Goal: Task Accomplishment & Management: Manage account settings

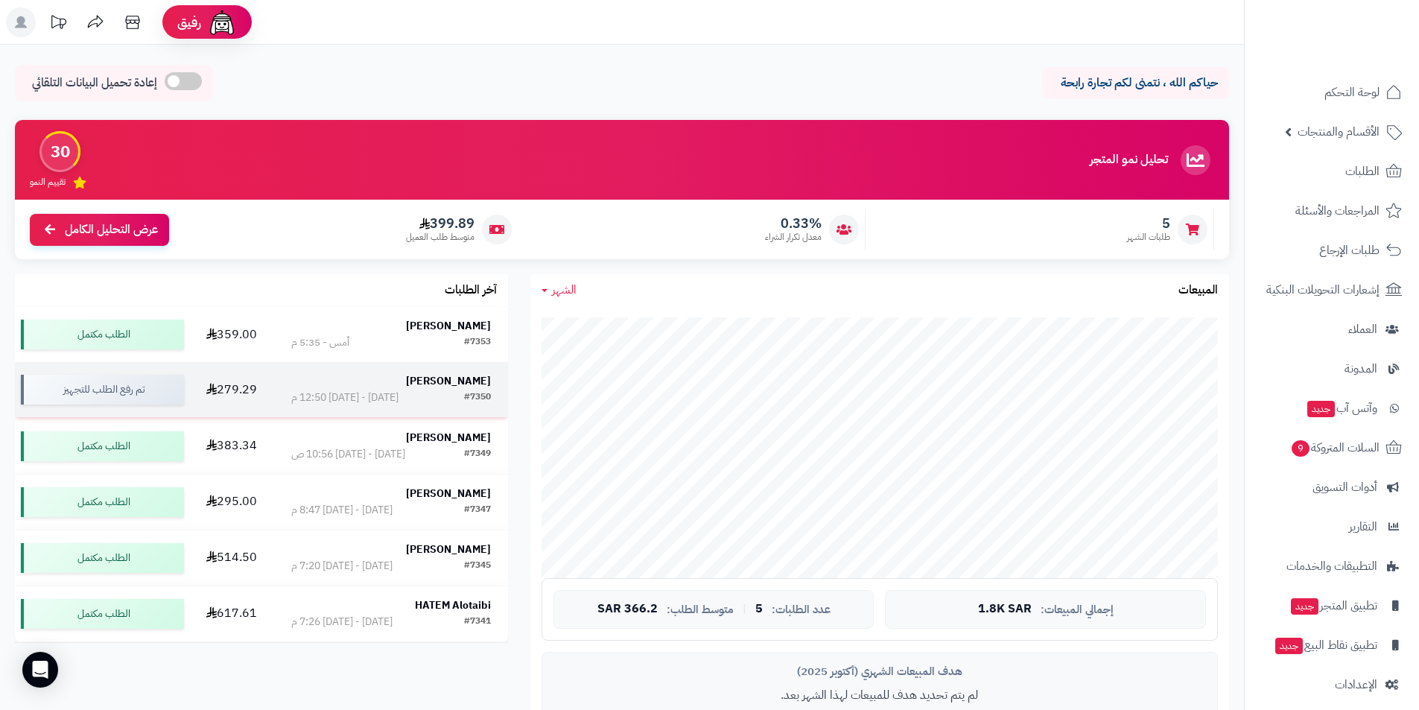
click at [477, 375] on strong "[PERSON_NAME]" at bounding box center [448, 381] width 85 height 16
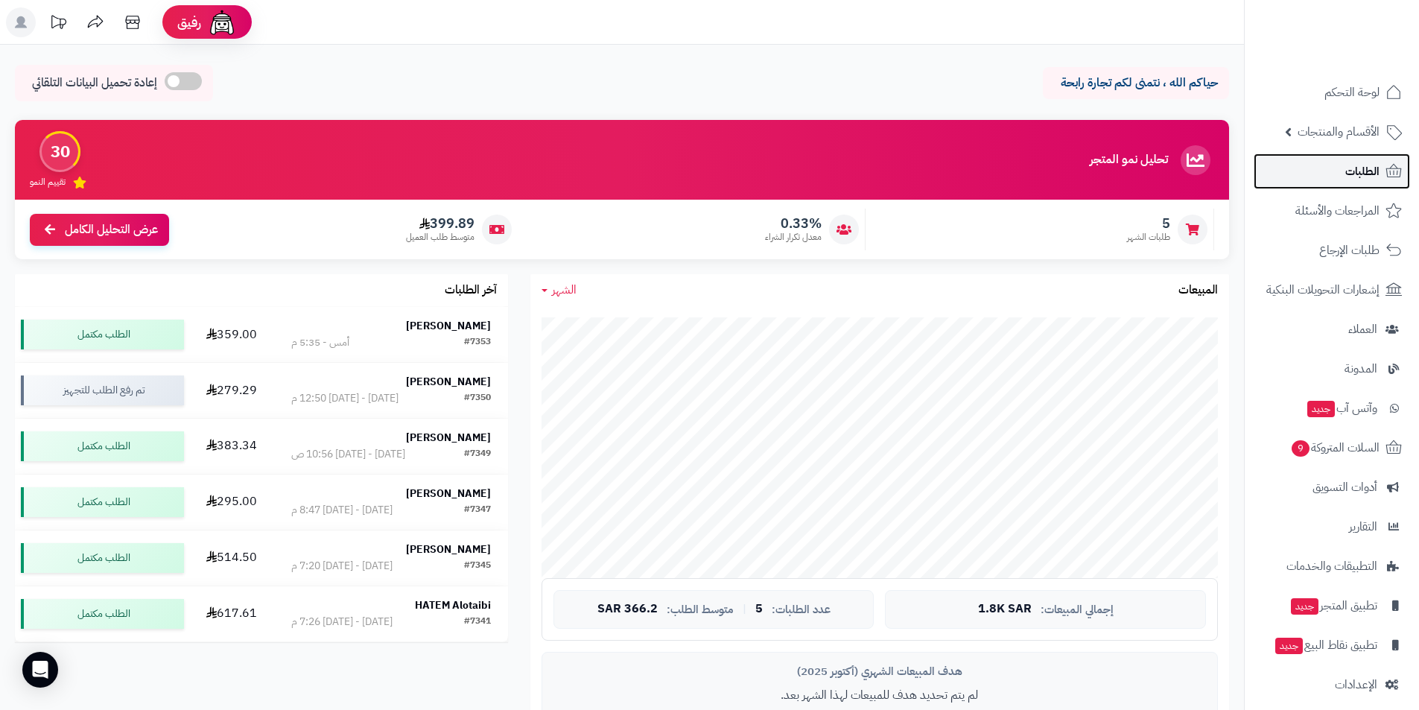
click at [1330, 180] on link "الطلبات" at bounding box center [1332, 171] width 156 height 36
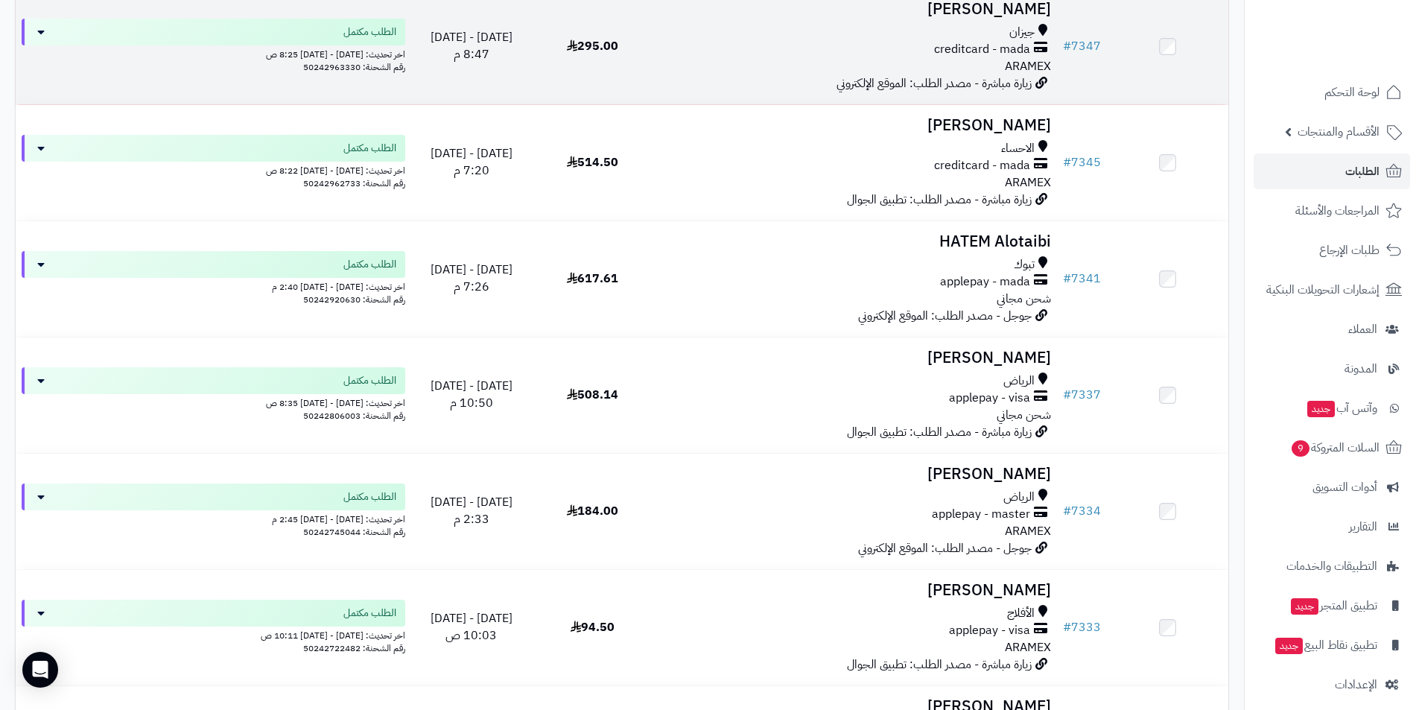
scroll to position [671, 0]
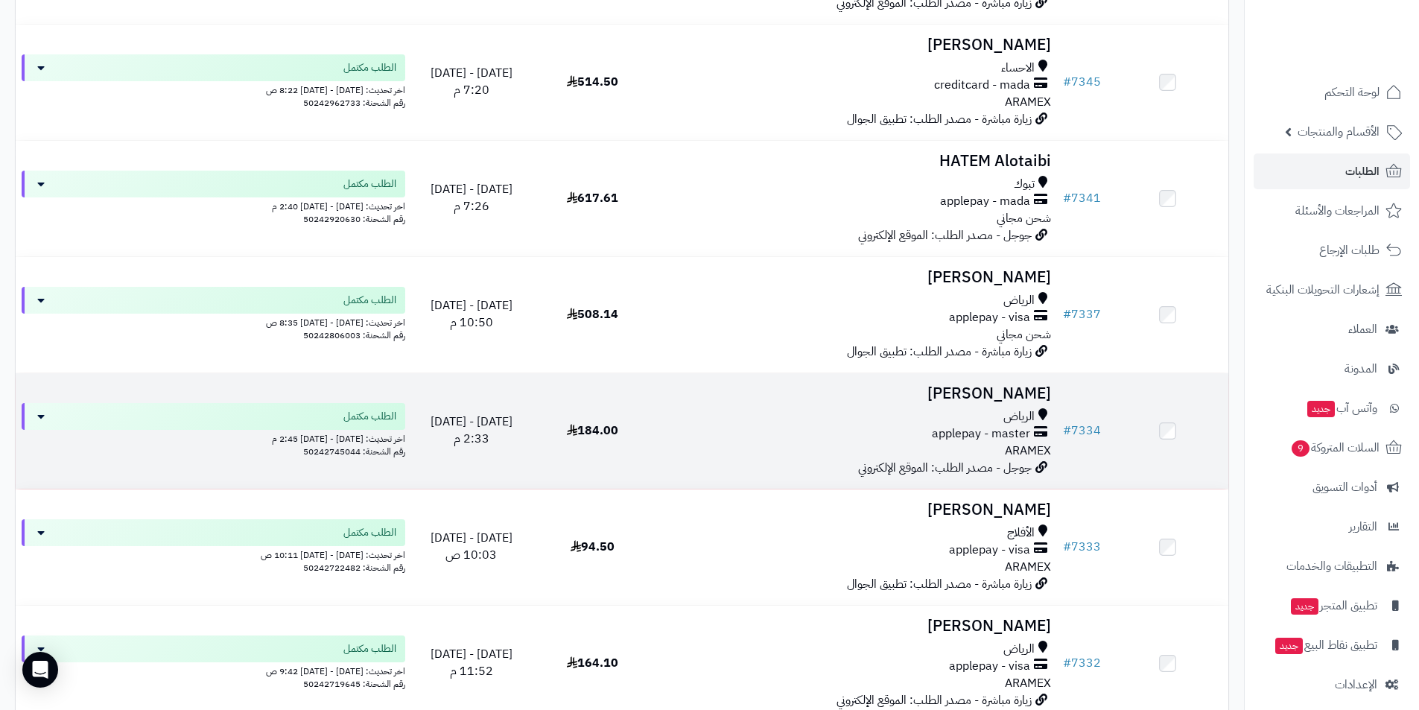
click at [991, 393] on h3 "[PERSON_NAME]" at bounding box center [855, 393] width 392 height 17
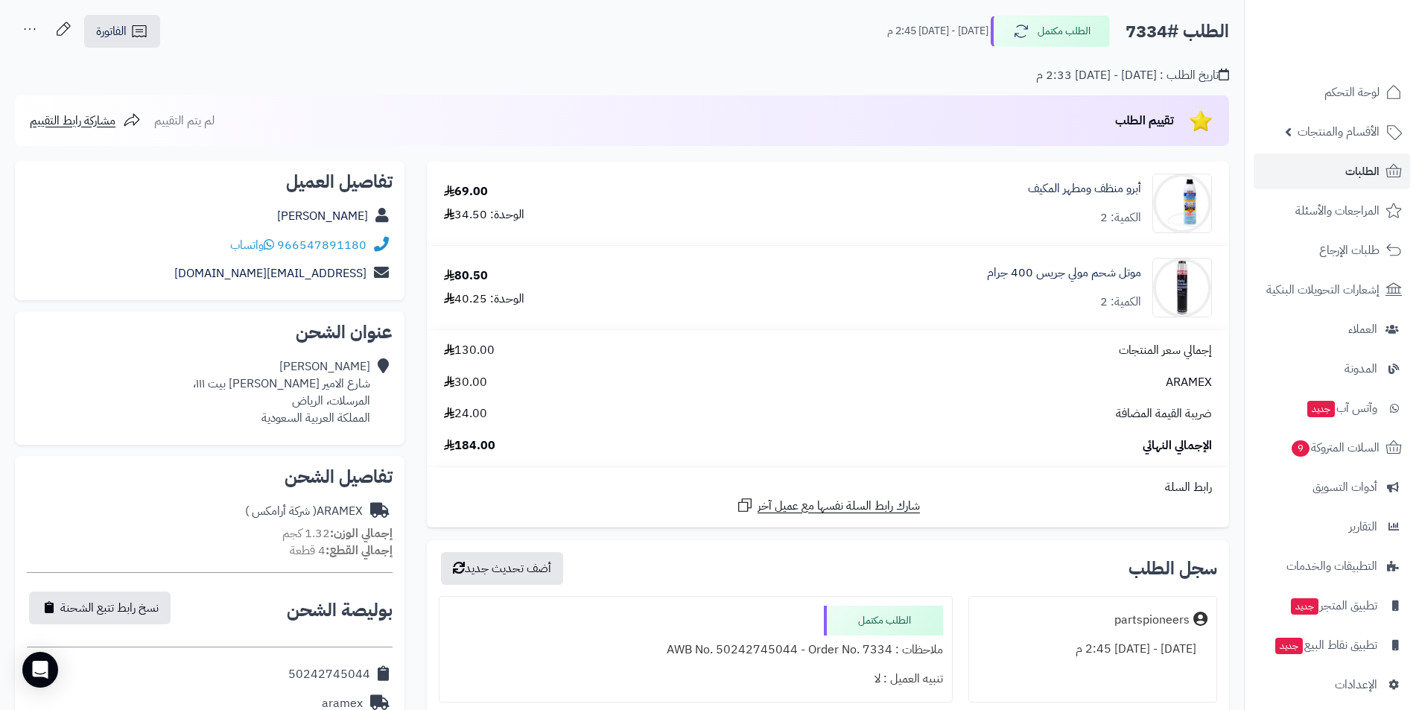
scroll to position [298, 0]
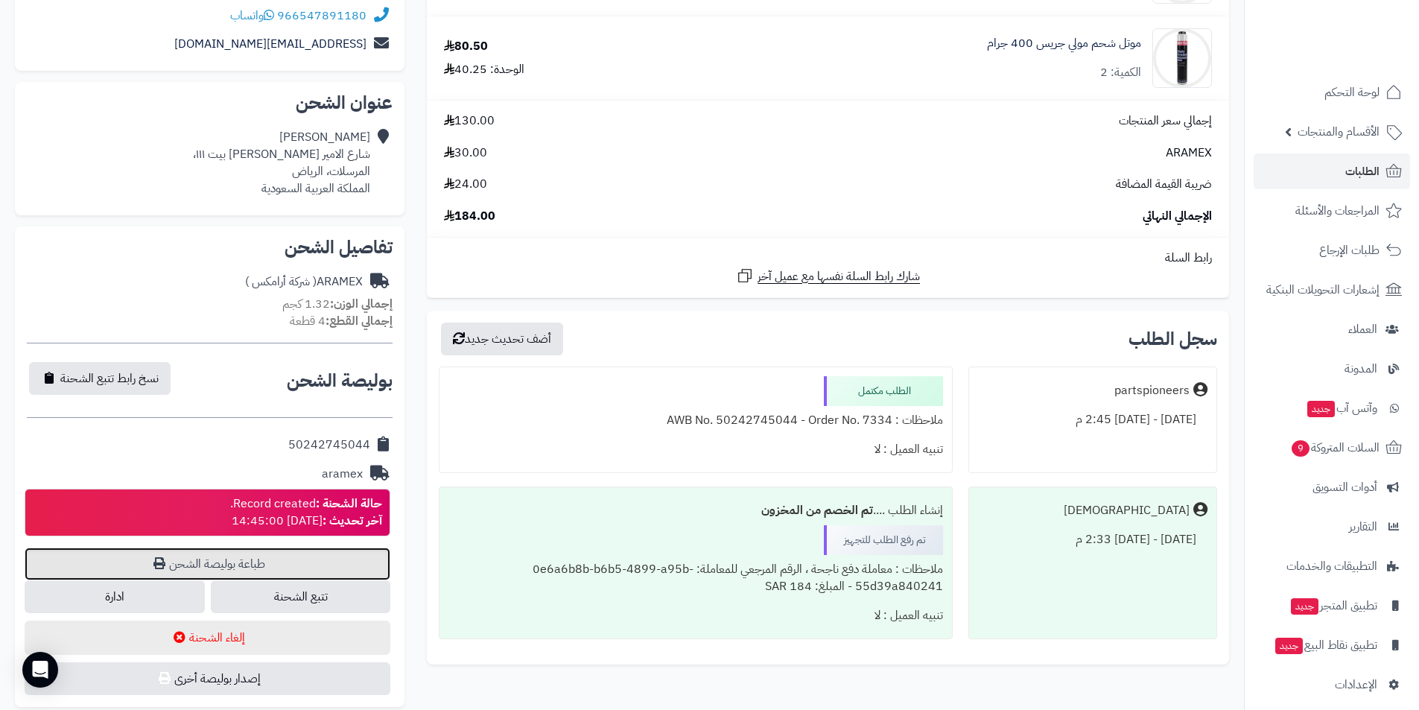
click at [209, 562] on link "طباعة بوليصة الشحن" at bounding box center [208, 564] width 366 height 33
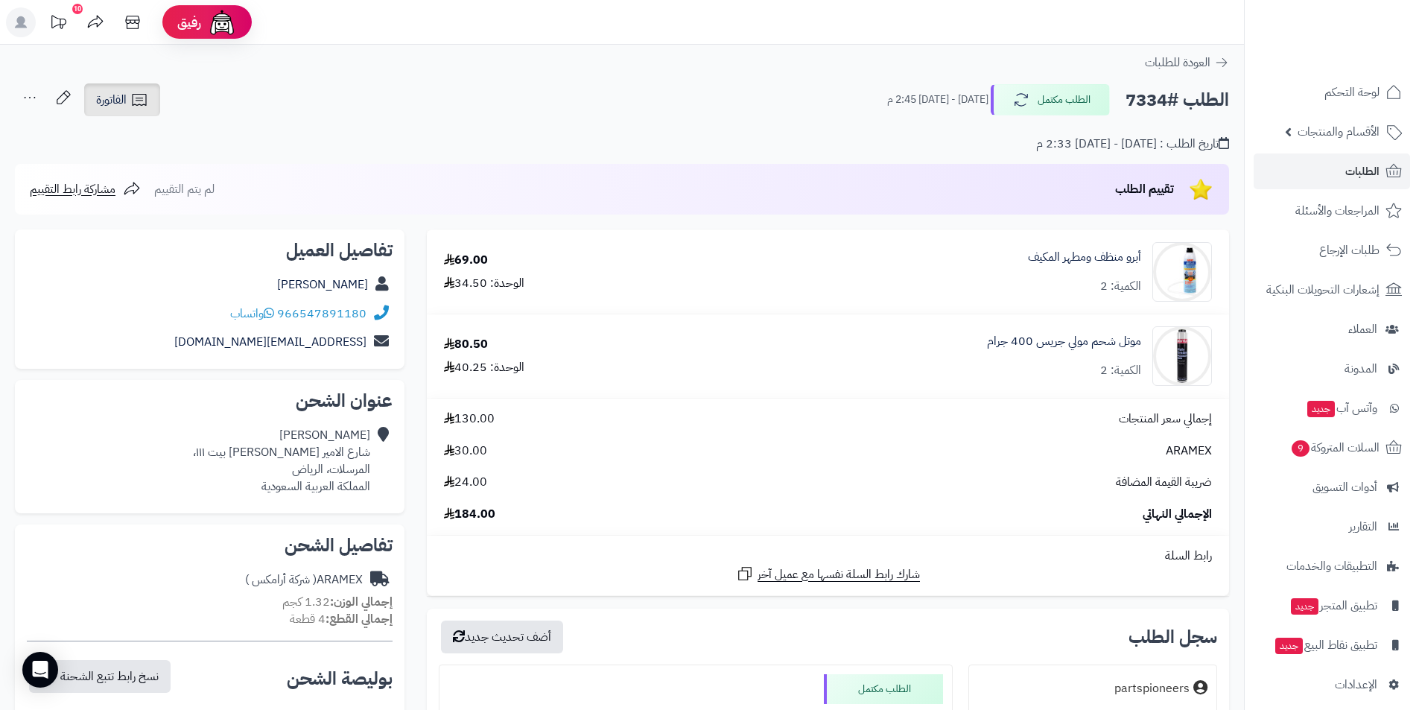
click at [138, 104] on icon at bounding box center [139, 100] width 18 height 18
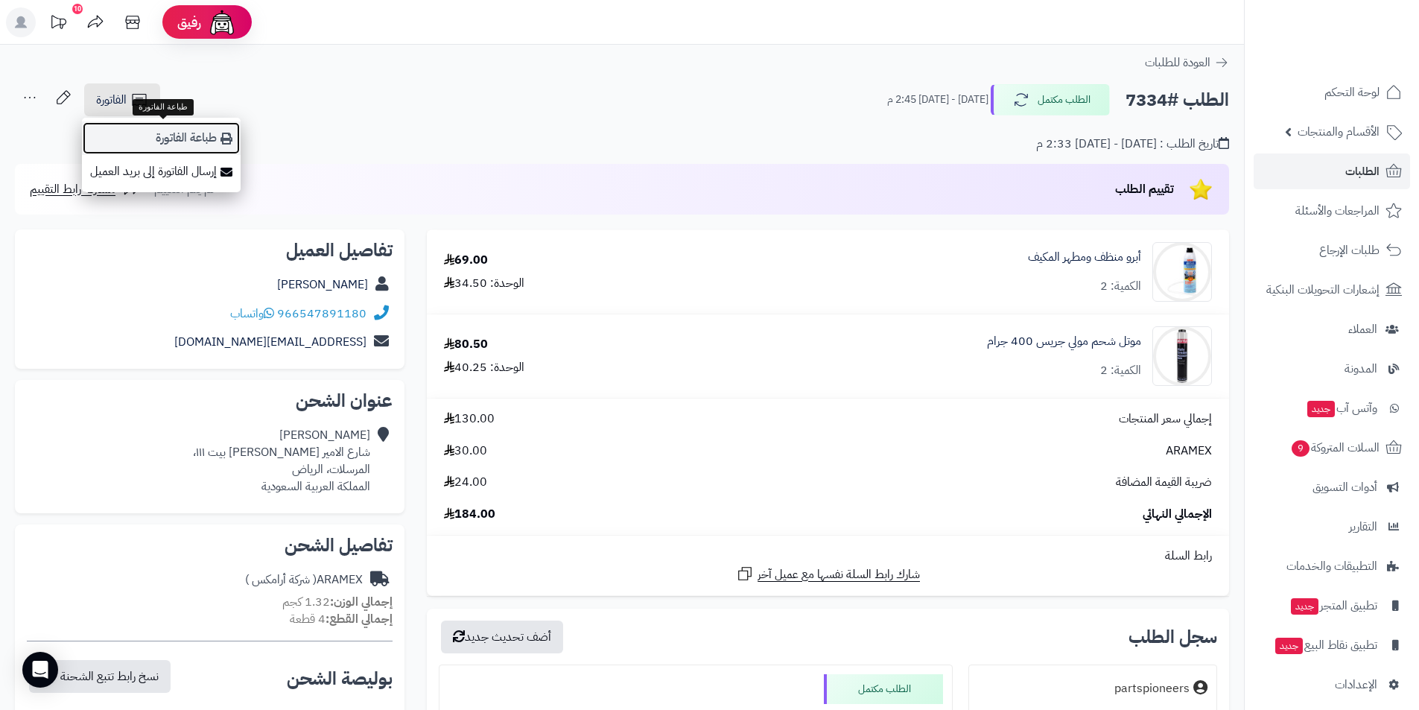
click at [167, 124] on link "طباعة الفاتورة" at bounding box center [161, 138] width 159 height 34
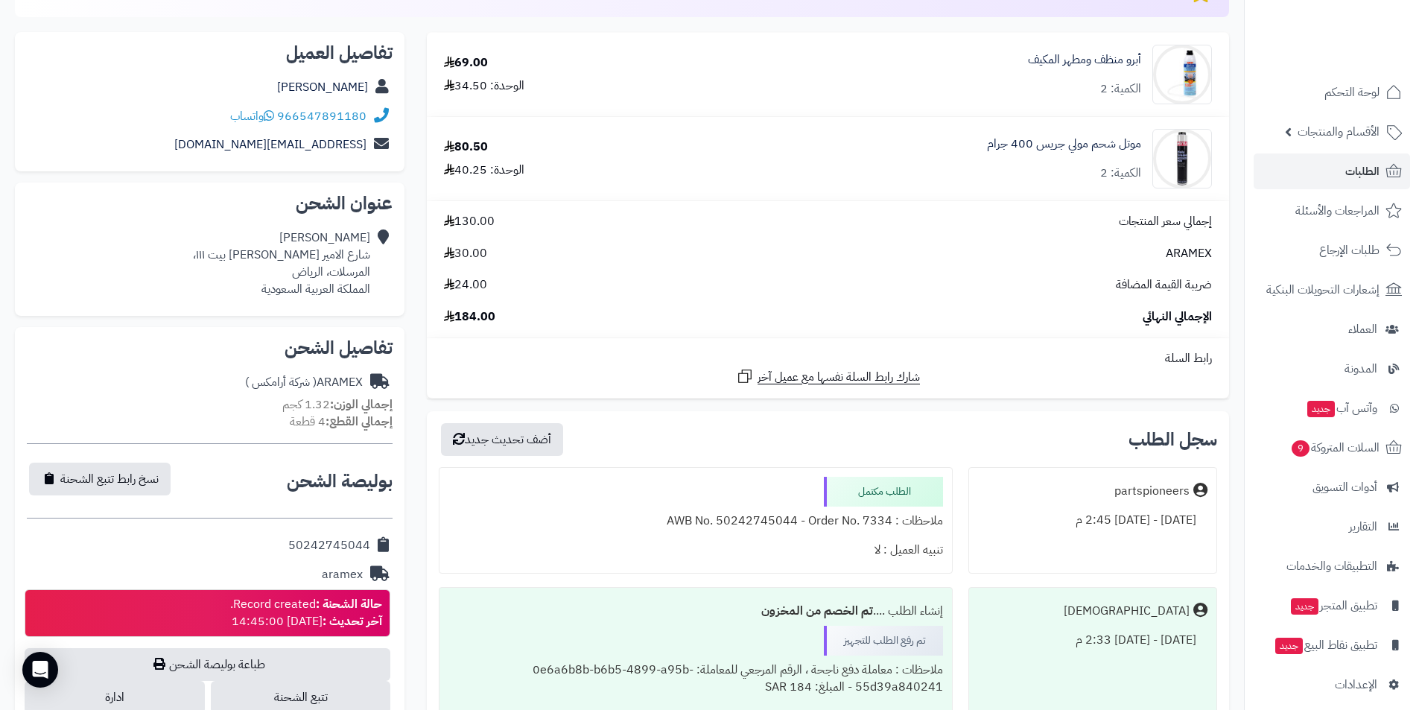
scroll to position [224, 0]
